Goal: Task Accomplishment & Management: Manage account settings

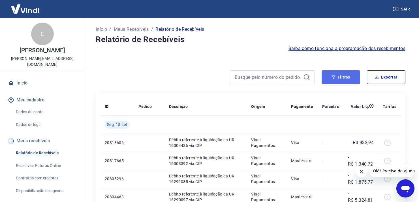
click at [338, 78] on button "Filtros" at bounding box center [340, 77] width 38 height 14
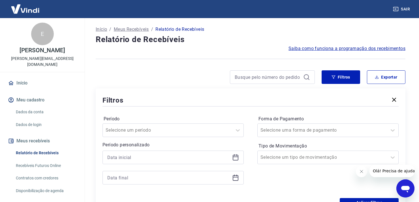
click at [238, 157] on icon at bounding box center [236, 157] width 6 height 1
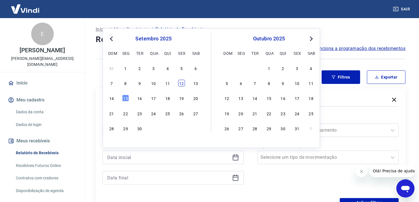
click at [183, 81] on div "12" at bounding box center [181, 83] width 7 height 7
type input "[DATE]"
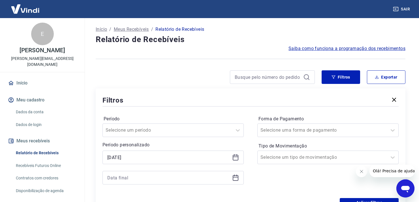
click at [235, 180] on icon at bounding box center [235, 178] width 7 height 7
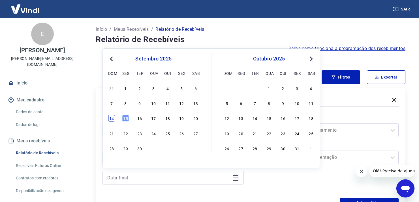
click at [111, 118] on div "14" at bounding box center [111, 118] width 7 height 7
type input "[DATE]"
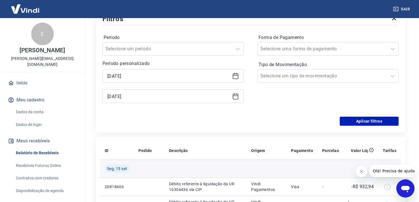
scroll to position [85, 0]
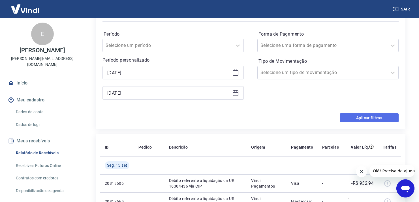
click at [363, 117] on button "Aplicar filtros" at bounding box center [369, 117] width 59 height 9
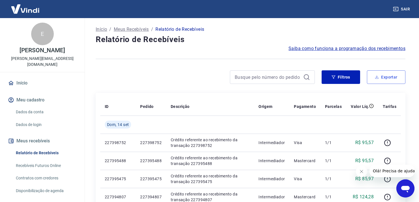
click at [391, 77] on button "Exportar" at bounding box center [386, 77] width 38 height 14
type input "[DATE]"
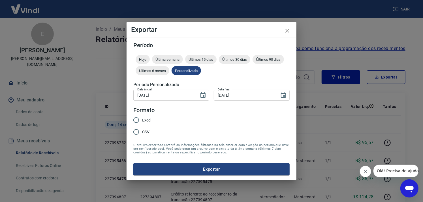
click at [148, 119] on span "Excel" at bounding box center [146, 120] width 9 height 6
click at [142, 119] on input "Excel" at bounding box center [136, 120] width 12 height 12
radio input "true"
click at [216, 171] on button "Exportar" at bounding box center [211, 170] width 156 height 12
